Goal: Transaction & Acquisition: Book appointment/travel/reservation

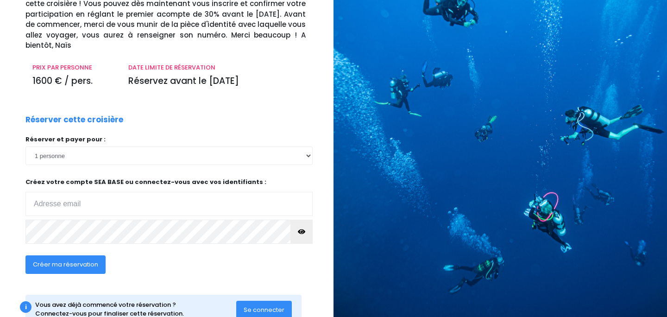
scroll to position [88, 0]
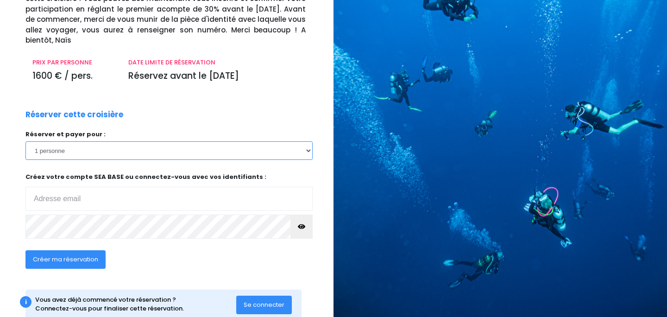
click at [308, 151] on select "1 personne 2 personnes 3 personnes 4 personnes 5 personnes" at bounding box center [168, 150] width 287 height 19
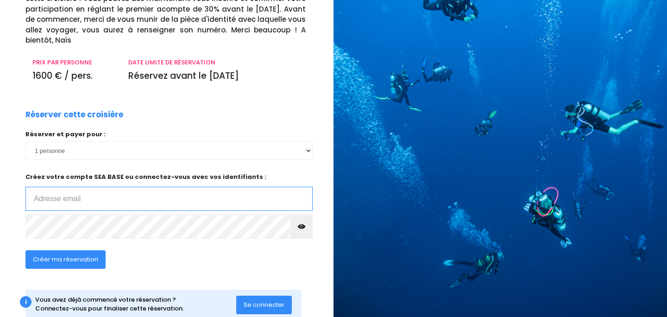
click at [109, 197] on input "email" at bounding box center [168, 199] width 287 height 24
type input "emgourbeyre@gmail.com"
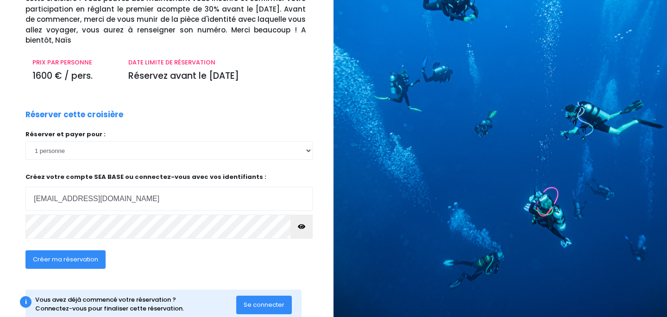
click at [300, 226] on icon "button" at bounding box center [301, 226] width 7 height 0
click at [91, 262] on span "Créer ma réservation" at bounding box center [65, 259] width 65 height 9
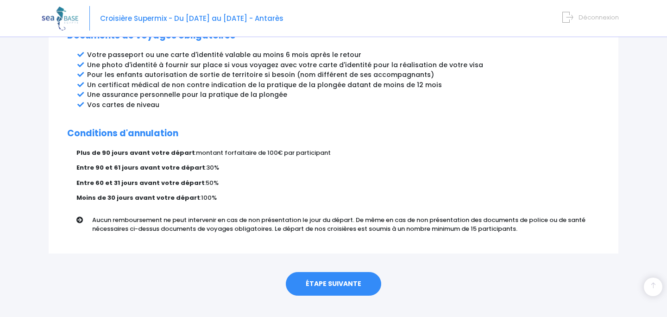
scroll to position [530, 0]
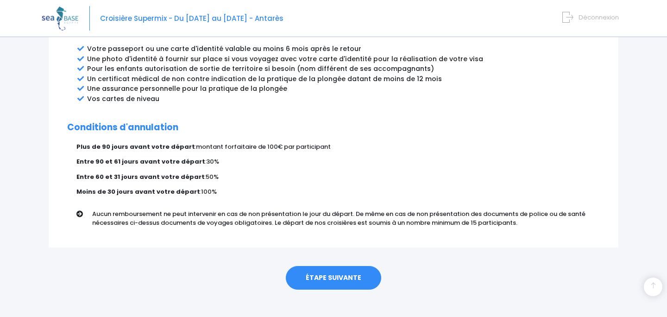
click at [323, 268] on link "ÉTAPE SUIVANTE" at bounding box center [333, 278] width 95 height 24
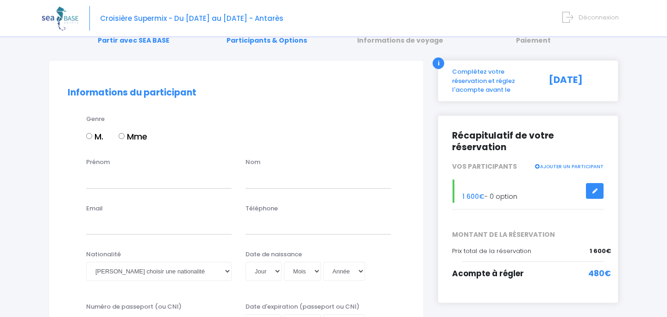
scroll to position [43, 0]
click at [124, 135] on input "Mme" at bounding box center [122, 135] width 6 height 6
radio input "true"
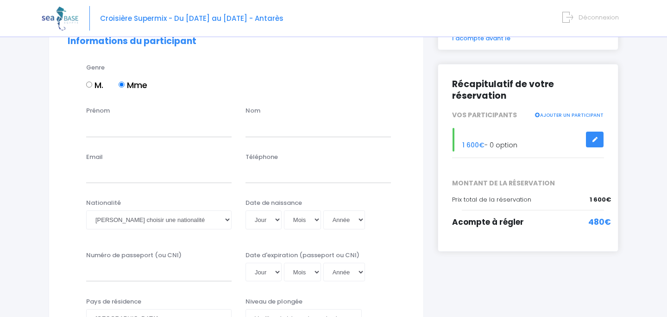
scroll to position [95, 0]
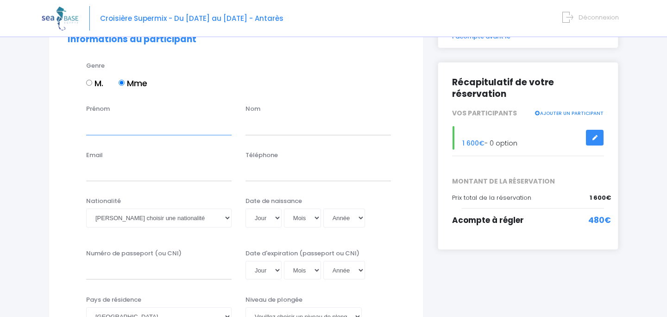
click at [142, 116] on input "Prénom" at bounding box center [158, 125] width 145 height 19
type input "[PERSON_NAME]"
type input "Gourbeyre"
type input "emgourbeyre@gmail.com"
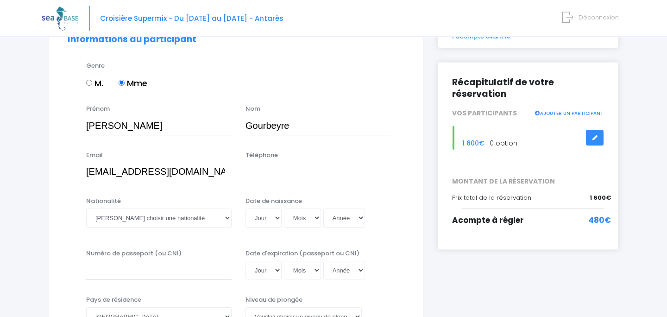
type input "0674009812"
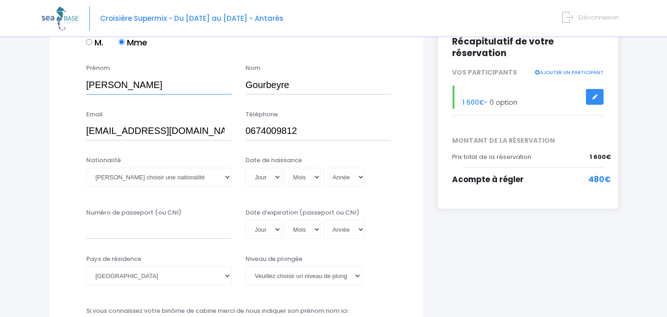
scroll to position [153, 0]
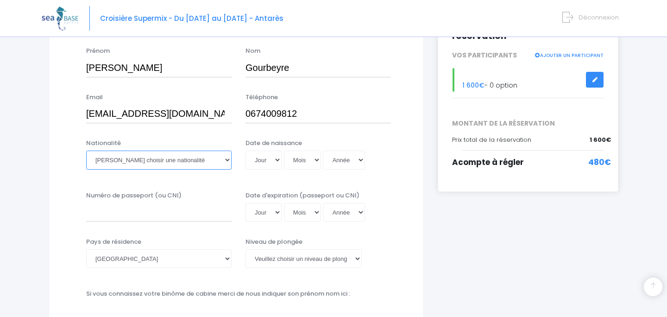
click at [222, 160] on select "Veuillez choisir une nationalité Afghane Albanaise Algerienne Allemande America…" at bounding box center [158, 159] width 145 height 19
select select "Française"
click at [272, 160] on select "Jour 01 02 03 04 05 06 07 08 09 10 11 12 13 14 15 16 17 18 19 20 21 22 23 24 25…" at bounding box center [263, 159] width 36 height 19
select select "30"
click at [310, 162] on select "Mois 01 02 03 04 05 06 07 08 09 10 11 12" at bounding box center [302, 159] width 37 height 19
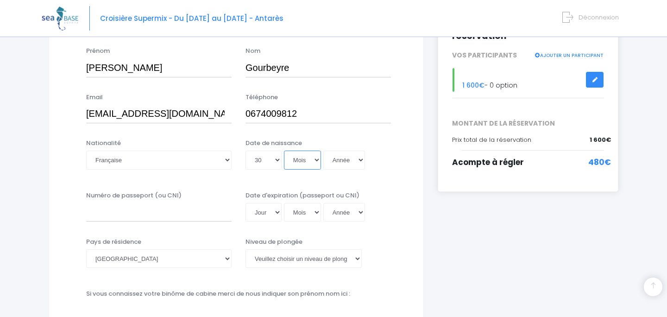
select select "12"
click at [346, 158] on select "Année 2045 2044 2043 2042 2041 2040 2039 2038 2037 2036 2035 2034 2033 2032 203…" at bounding box center [344, 159] width 42 height 19
select select "1982"
type input "1982-12-30"
click at [355, 260] on select "Veuillez choisir un niveau de plongée Non plongeur Junior OW diver Adventure OW…" at bounding box center [303, 258] width 116 height 19
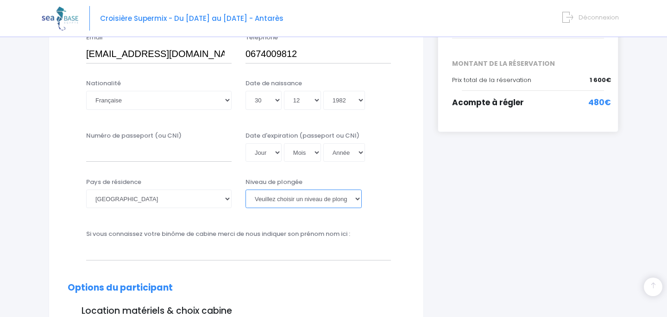
scroll to position [220, 0]
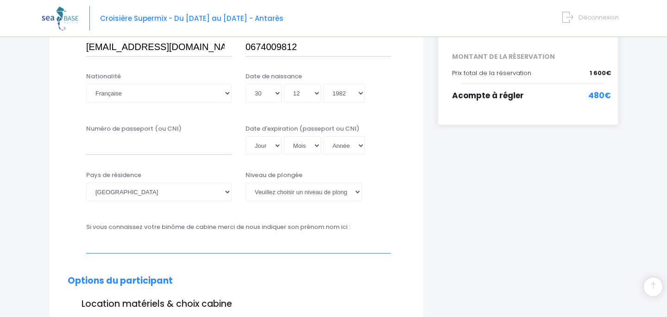
click at [174, 245] on input "text" at bounding box center [238, 243] width 305 height 19
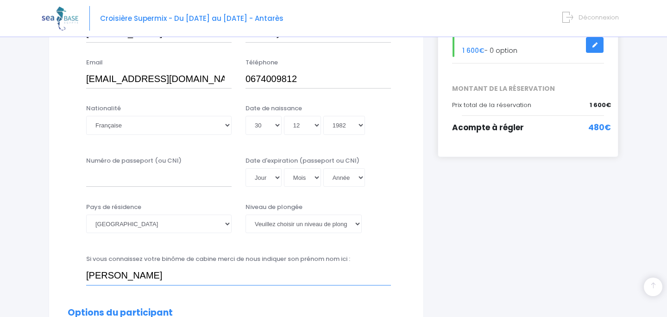
scroll to position [186, 0]
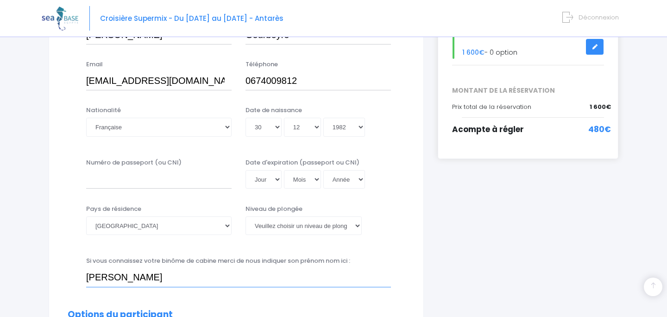
type input "Thomas GARCIA"
click at [356, 223] on select "Veuillez choisir un niveau de plongée Non plongeur Junior OW diver Adventure OW…" at bounding box center [303, 225] width 116 height 19
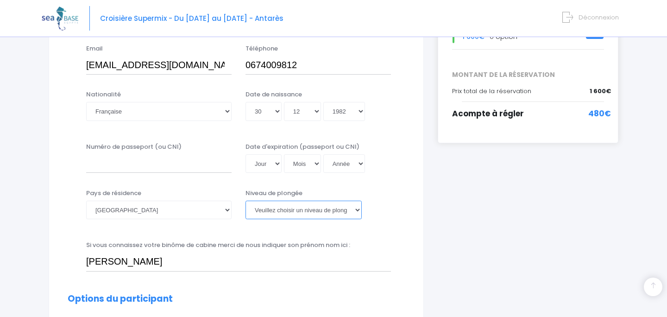
scroll to position [174, 0]
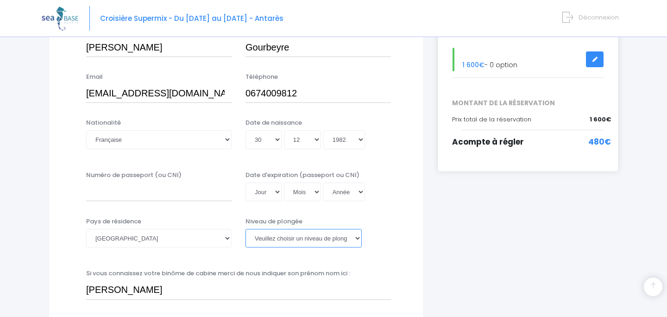
click at [357, 237] on select "Veuillez choisir un niveau de plongée Non plongeur Junior OW diver Adventure OW…" at bounding box center [303, 238] width 116 height 19
click at [376, 253] on div "Niveau de plongée Veuillez choisir un niveau de plongée Non plongeur Junior OW …" at bounding box center [317, 235] width 159 height 37
click at [360, 237] on select "Veuillez choisir un niveau de plongée Non plongeur Junior OW diver Adventure OW…" at bounding box center [303, 238] width 116 height 19
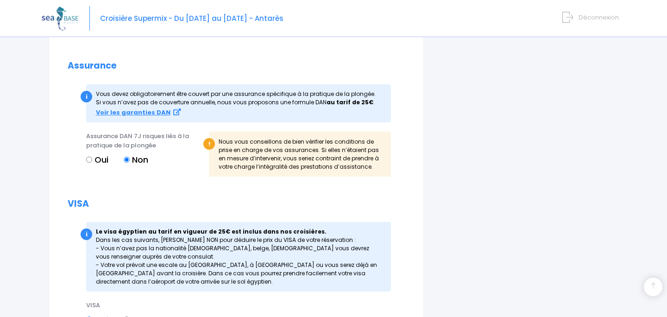
scroll to position [950, 0]
click at [123, 116] on strong "Voir les garanties DAN" at bounding box center [133, 111] width 75 height 9
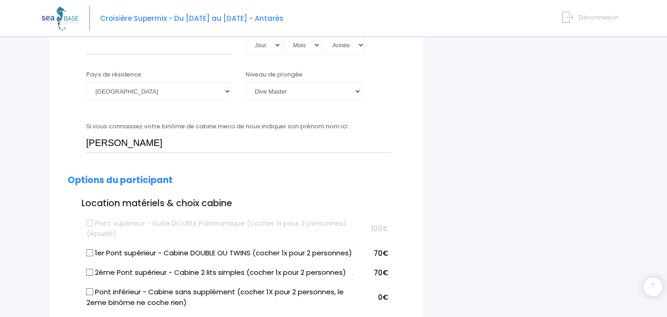
scroll to position [274, 0]
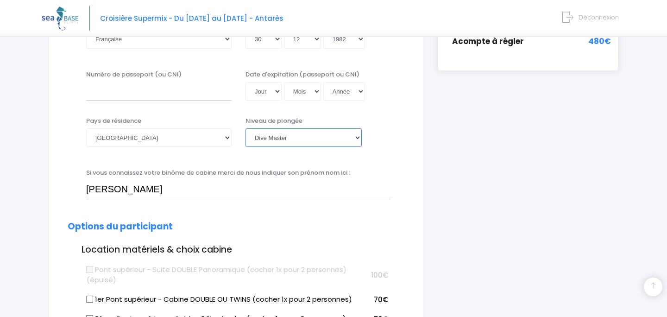
click at [349, 135] on select "Veuillez choisir un niveau de plongée Non plongeur Junior OW diver Adventure OW…" at bounding box center [303, 137] width 116 height 19
select select "N3"
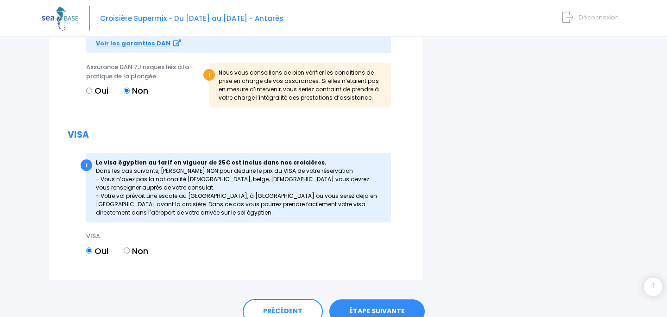
scroll to position [1073, 0]
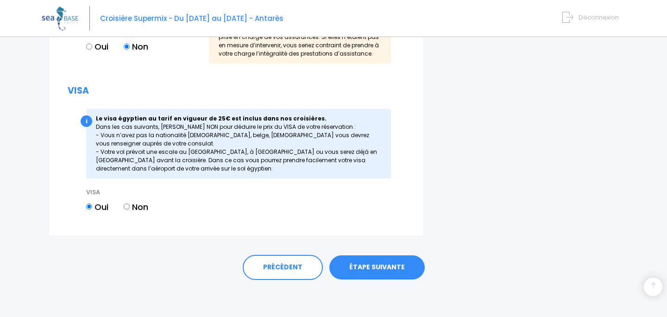
click at [403, 272] on link "ÉTAPE SUIVANTE" at bounding box center [376, 267] width 95 height 24
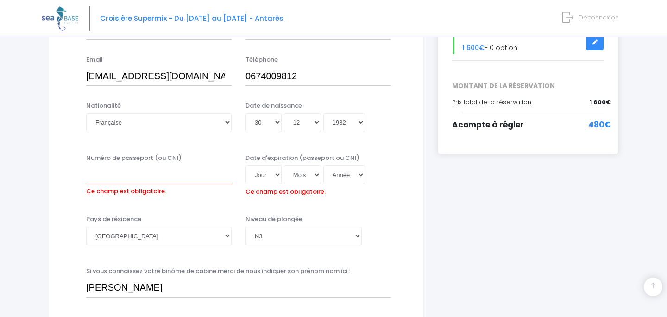
scroll to position [199, 0]
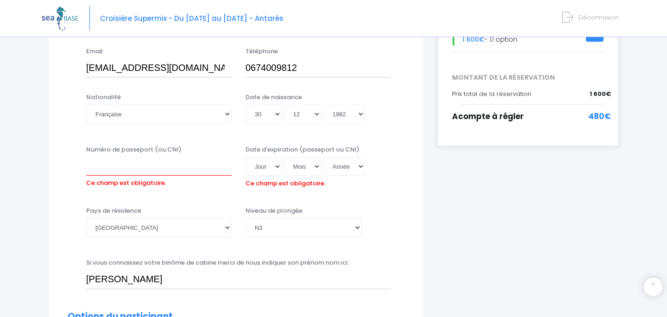
click at [116, 181] on label "Ce champ est obligatoire." at bounding box center [126, 181] width 80 height 12
click at [116, 175] on input "Numéro de passeport (ou CNI)" at bounding box center [158, 166] width 145 height 19
type input "22KA62135"
click at [280, 168] on select "Jour 01 02 03 04 05 06 07 08 09 10 11 12 13 14 15 16 17 18 19 20 21 22 23 24 25…" at bounding box center [263, 166] width 36 height 19
select select "20"
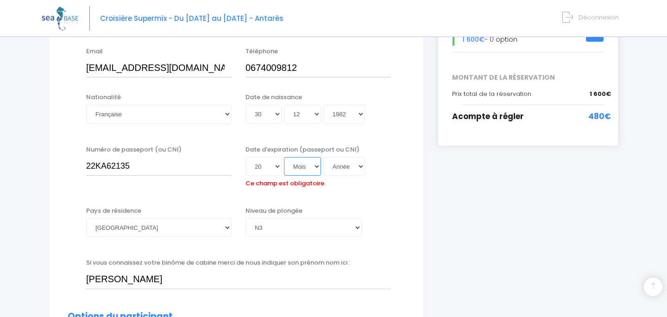
click at [317, 165] on select "Mois 01 02 03 04 05 06 07 08 09 10 11 12" at bounding box center [302, 166] width 37 height 19
select select "12"
click at [358, 167] on select "Année 2045 2044 2043 2042 2041 2040 2039 2038 2037 2036 2035 2034 2033 2032 203…" at bounding box center [344, 166] width 42 height 19
select select "2032"
type input "2032-12-20"
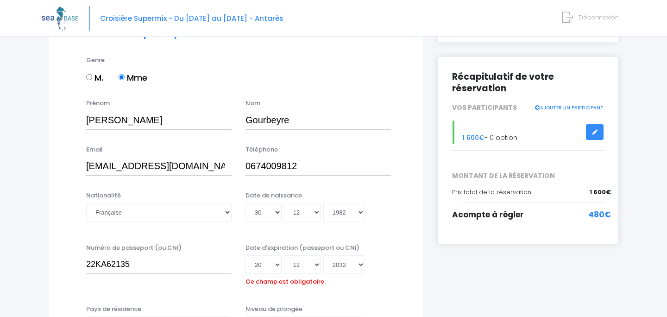
scroll to position [104, 0]
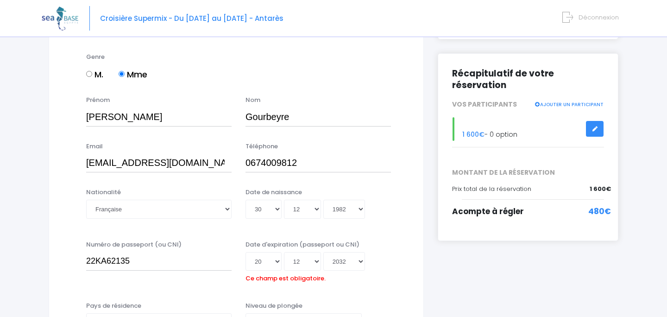
click at [396, 285] on div "Date d'expiration (passeport ou CNI) Jour 01 02 03 04 05 06 07 08 09 10 11 12 1…" at bounding box center [317, 263] width 159 height 46
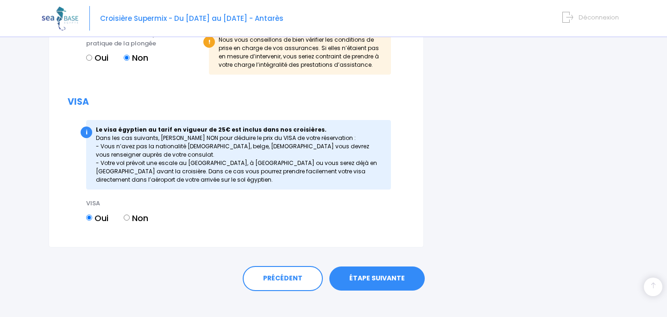
scroll to position [1087, 0]
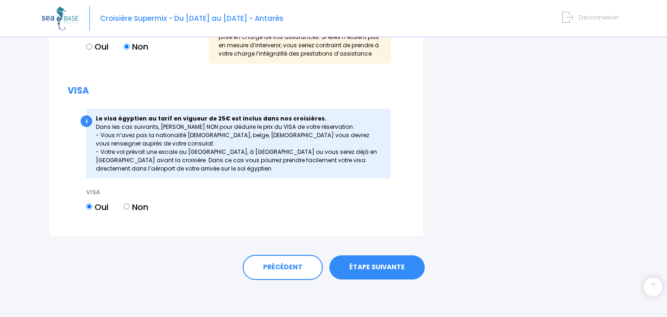
click at [394, 266] on link "ÉTAPE SUIVANTE" at bounding box center [376, 267] width 95 height 24
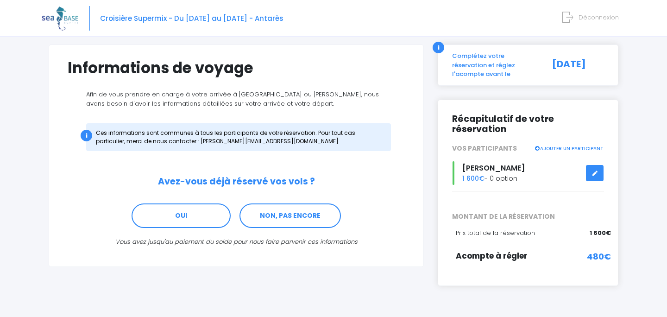
scroll to position [59, 0]
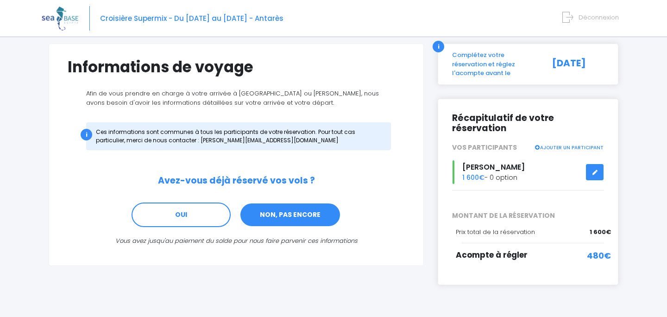
click at [317, 214] on link "NON, PAS ENCORE" at bounding box center [289, 214] width 101 height 25
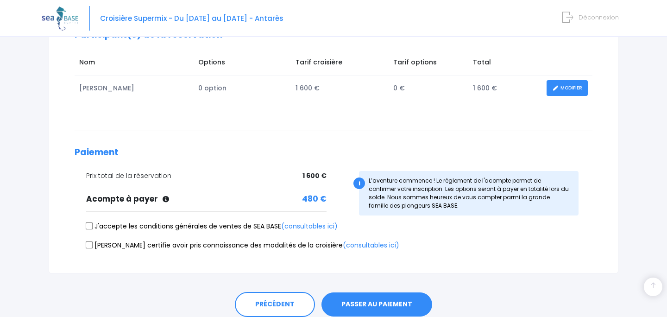
scroll to position [145, 0]
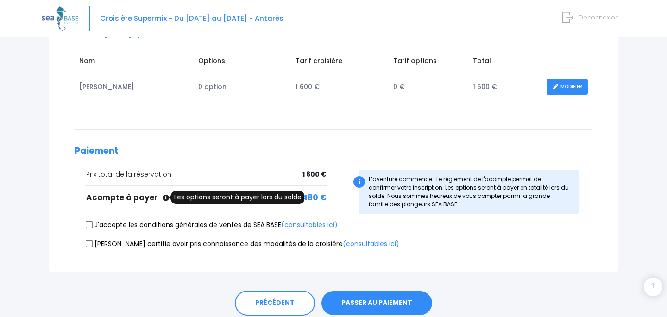
click at [166, 196] on icon at bounding box center [165, 197] width 6 height 6
click at [88, 225] on input "J'accepte les conditions générales de ventes de SEA BASE (consultables ici)" at bounding box center [89, 224] width 7 height 7
checkbox input "true"
click at [89, 243] on input "Je certifie avoir pris connaissance des modalités de la croisière (consultables…" at bounding box center [89, 242] width 7 height 7
checkbox input "true"
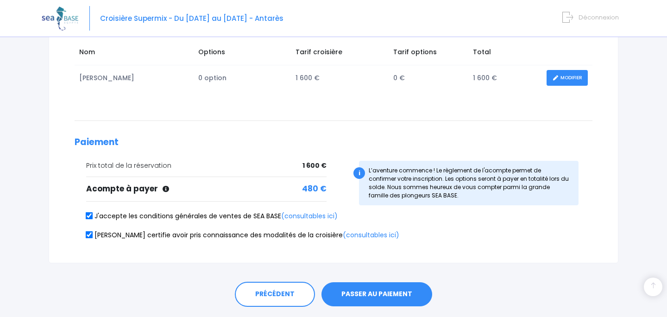
scroll to position [181, 0]
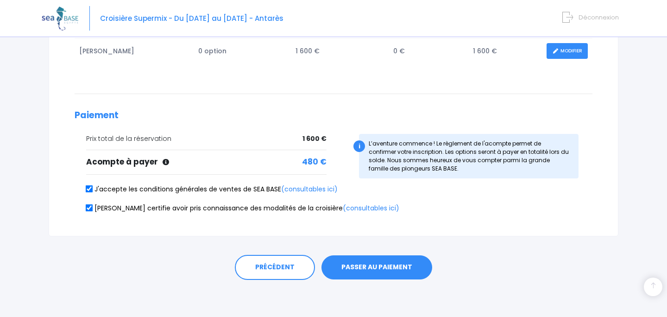
click at [399, 264] on button "PASSER AU PAIEMENT" at bounding box center [376, 267] width 111 height 24
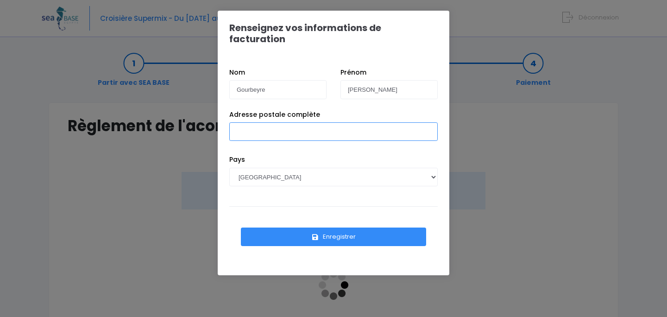
click at [268, 122] on input "Adresse postale complète" at bounding box center [333, 131] width 208 height 19
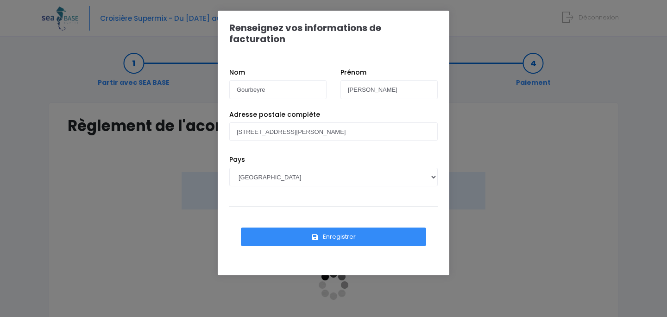
click at [293, 136] on div "Adresse postale complète 16 ter rue du commandant Fayolle" at bounding box center [333, 132] width 222 height 45
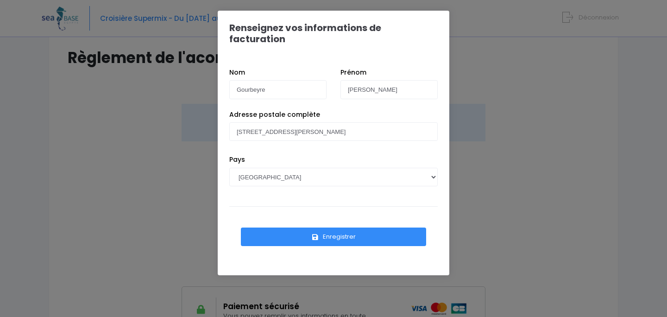
scroll to position [62, 0]
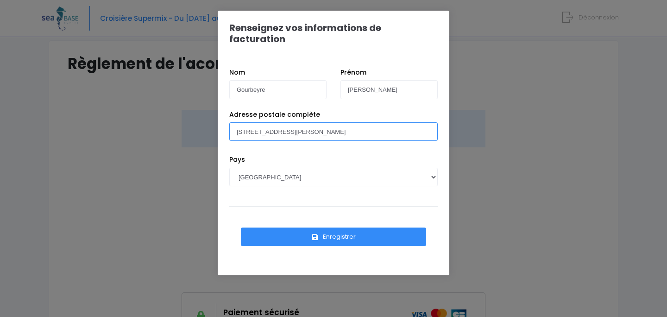
click at [354, 122] on input "16 ter rue du commandant Fayolle" at bounding box center [333, 131] width 208 height 19
type input "16 ter rue du commandant Fayolle 63510 Aulnat"
click at [336, 228] on button "Enregistrer" at bounding box center [333, 236] width 185 height 19
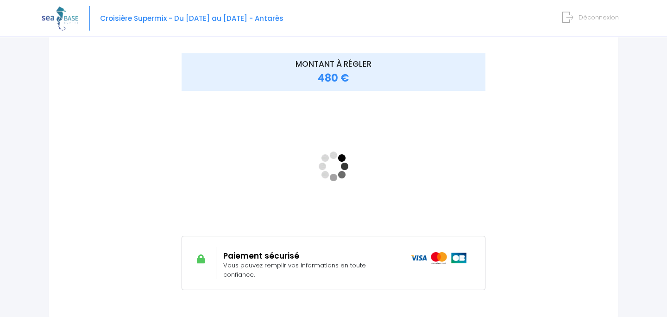
scroll to position [118, 0]
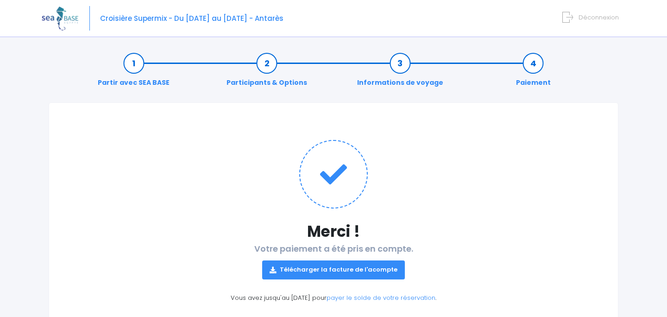
click at [325, 269] on link "Télécharger la facture de l'acompte" at bounding box center [333, 269] width 143 height 19
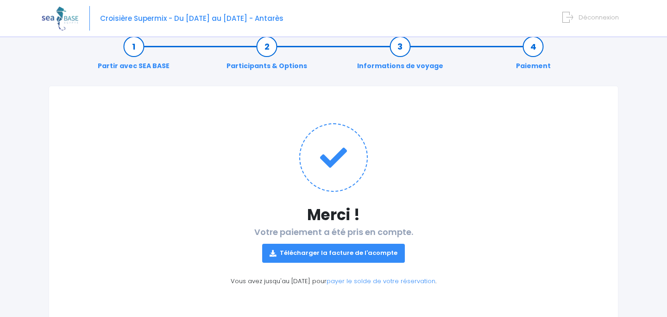
scroll to position [16, 0]
